Goal: Communication & Community: Answer question/provide support

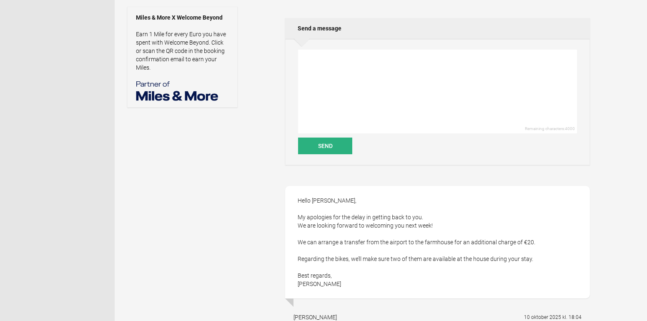
scroll to position [302, 0]
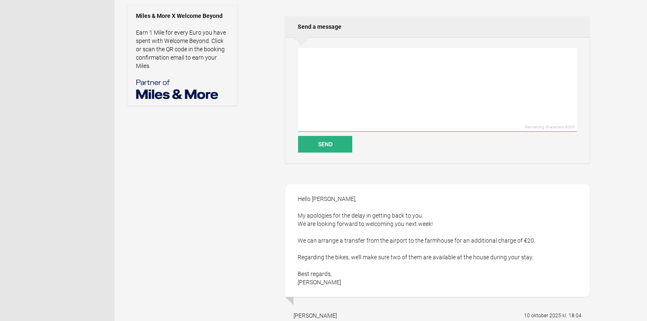
click at [380, 88] on textarea at bounding box center [437, 90] width 279 height 84
click at [384, 57] on textarea "Great. Thanks [PERSON_NAME]. Please arrange a transfer from [GEOGRAPHIC_DATA] t…" at bounding box center [437, 90] width 279 height 84
click at [488, 56] on textarea "Great. Thanks [PERSON_NAME]. Please go ahead and arrange a transfer from [GEOGR…" at bounding box center [437, 90] width 279 height 84
click at [554, 55] on textarea "Great. Thanks [PERSON_NAME]. Please go ahead and arrange a transfer from the ai…" at bounding box center [437, 90] width 279 height 84
click at [318, 57] on textarea "Great. Thanks [PERSON_NAME]. Please go ahead and arrange a transfer from the ai…" at bounding box center [437, 90] width 279 height 84
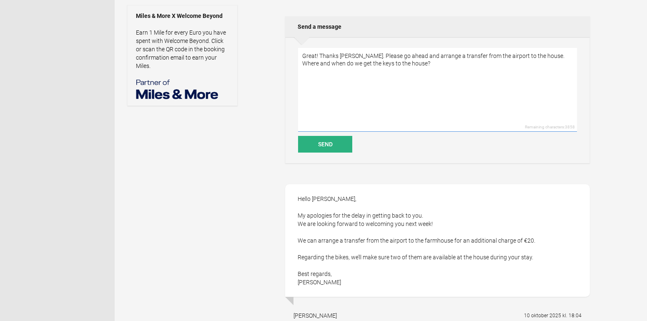
click at [415, 63] on textarea "Great! Thanks [PERSON_NAME]. Please go ahead and arrange a transfer from the ai…" at bounding box center [437, 90] width 279 height 84
click at [543, 56] on textarea "Great! Thanks [PERSON_NAME]. Please go ahead and arrange a transfer from the ai…" at bounding box center [437, 90] width 279 height 84
click at [433, 70] on textarea "Great! Thanks [PERSON_NAME]. Please go ahead and arrange a transfer from the ai…" at bounding box center [437, 90] width 279 height 84
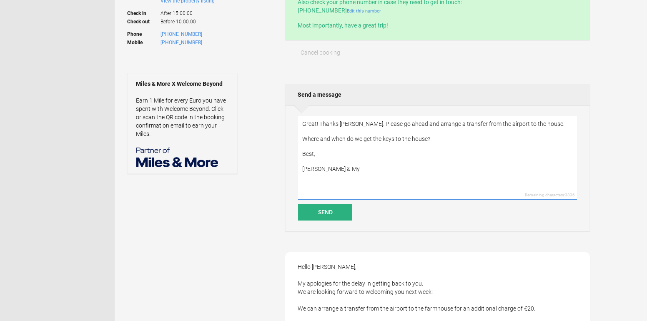
scroll to position [239, 0]
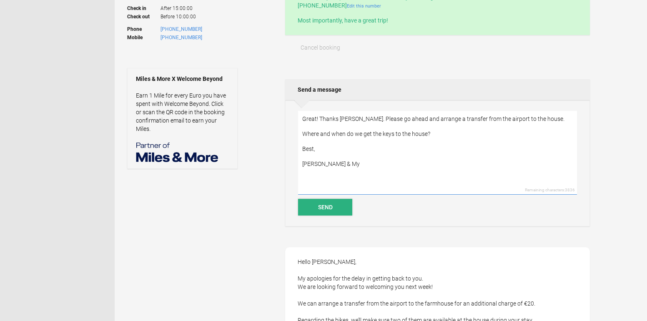
type textarea "Great! Thanks [PERSON_NAME]. Please go ahead and arrange a transfer from the ai…"
click at [324, 206] on button "Send" at bounding box center [325, 207] width 54 height 17
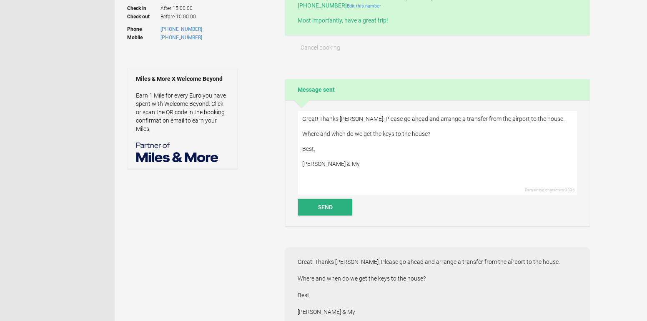
scroll to position [256, 0]
